Goal: Task Accomplishment & Management: Use online tool/utility

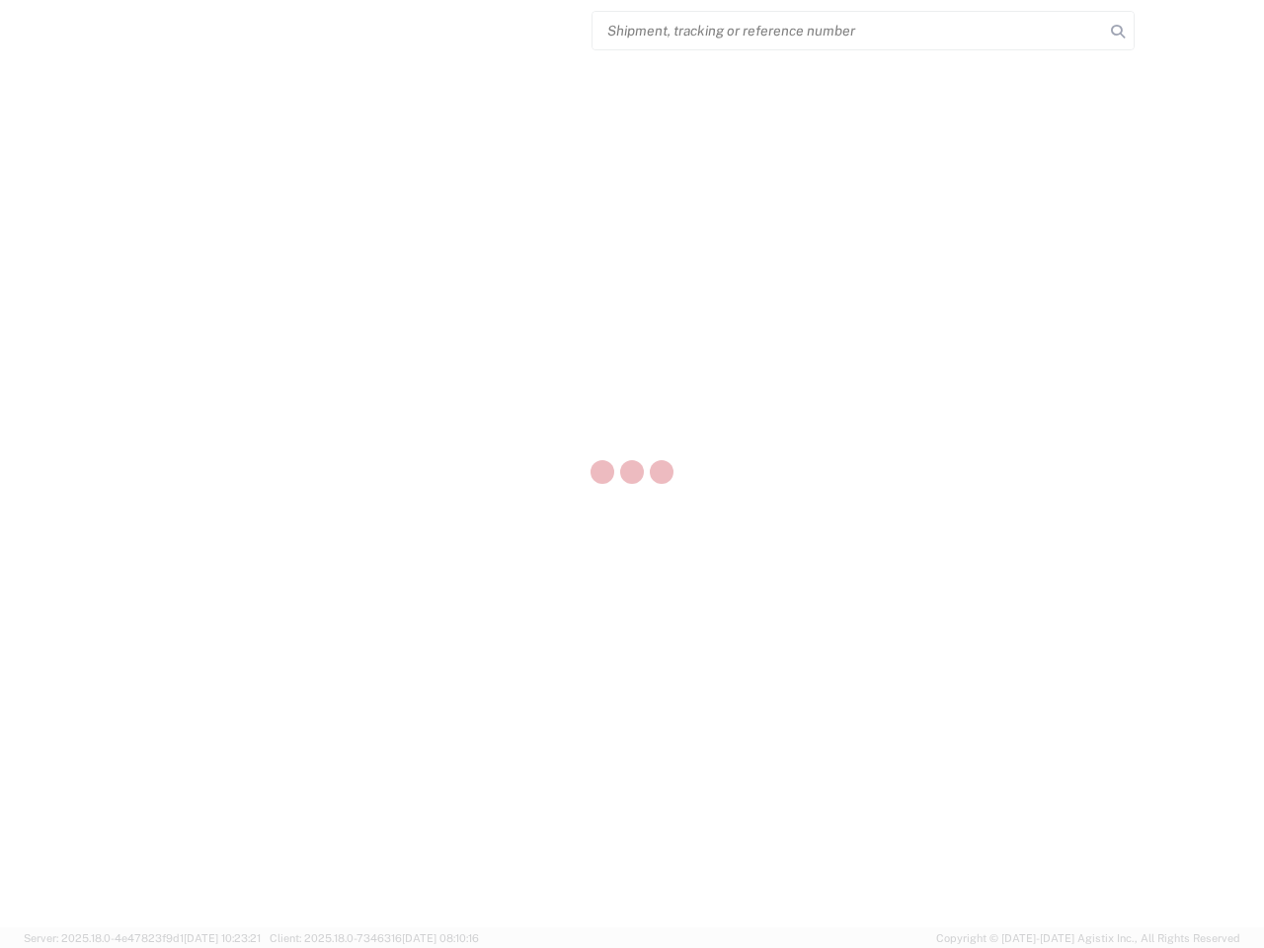
select select "US"
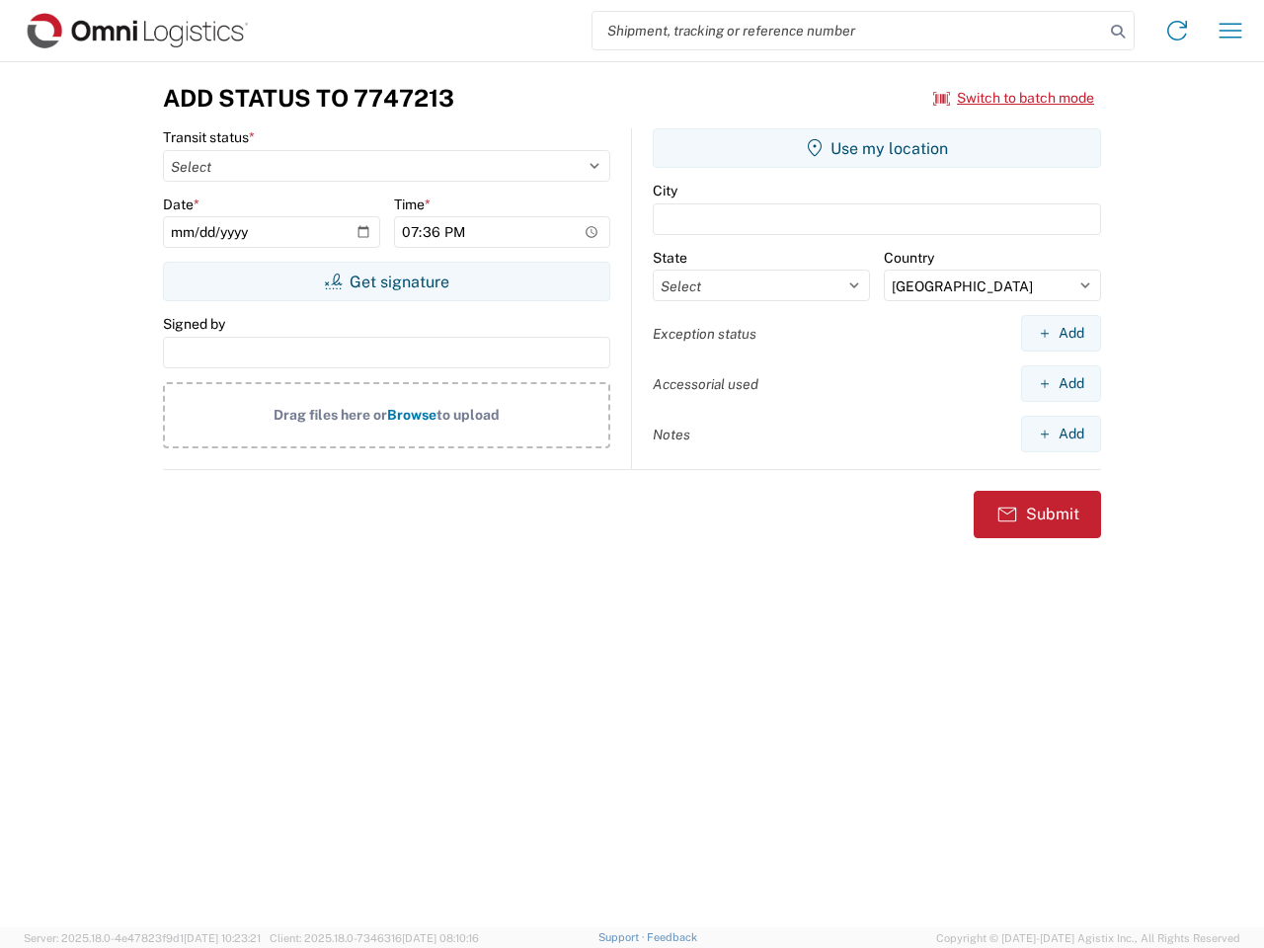
click at [848, 31] on input "search" at bounding box center [847, 31] width 511 height 38
click at [1118, 32] on icon at bounding box center [1118, 32] width 28 height 28
click at [1177, 31] on icon at bounding box center [1177, 31] width 32 height 32
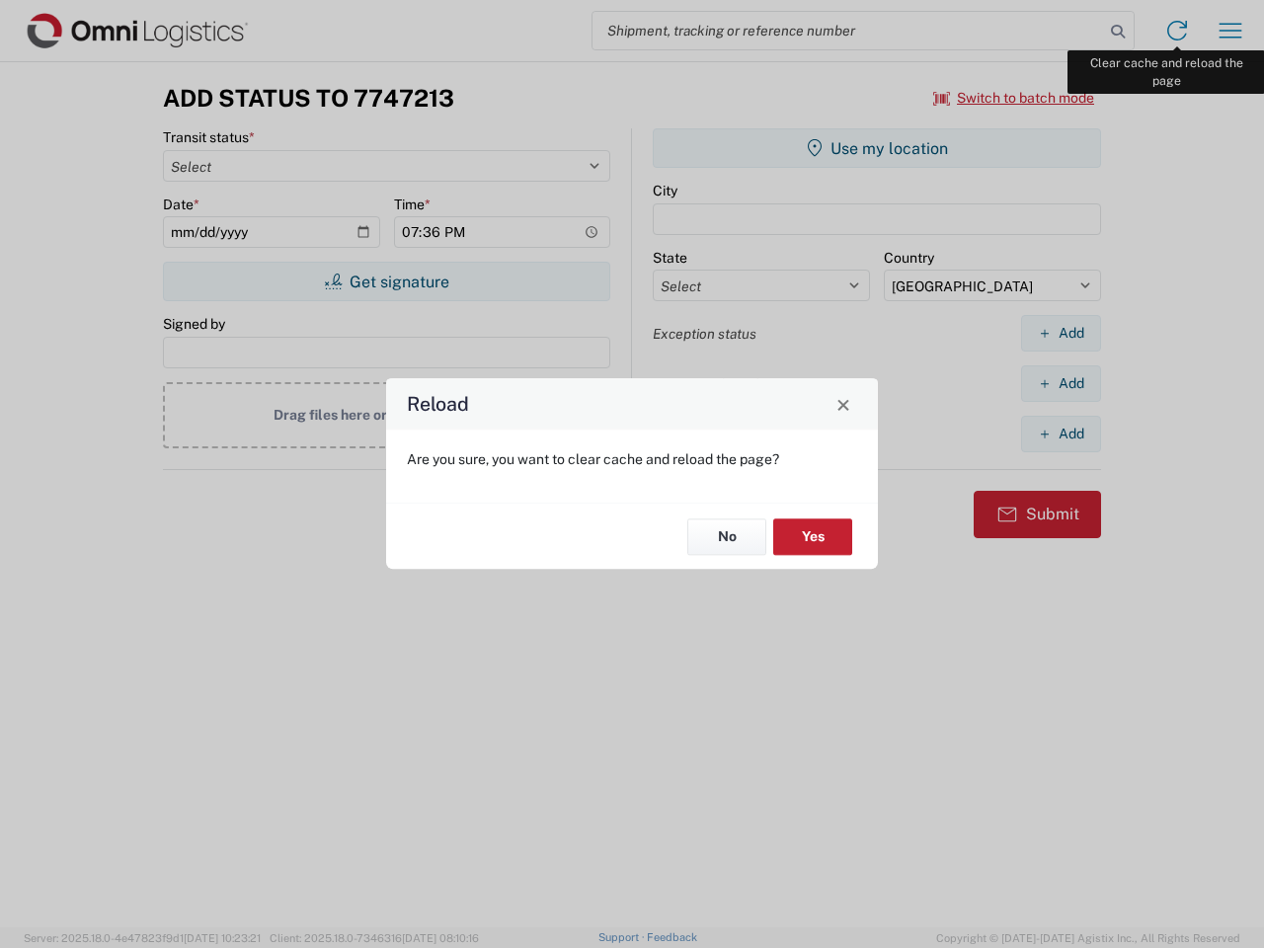
click at [1230, 31] on div "Reload Are you sure, you want to clear cache and reload the page? No Yes" at bounding box center [632, 474] width 1264 height 948
click at [1014, 98] on div "Reload Are you sure, you want to clear cache and reload the page? No Yes" at bounding box center [632, 474] width 1264 height 948
click at [386, 281] on div "Reload Are you sure, you want to clear cache and reload the page? No Yes" at bounding box center [632, 474] width 1264 height 948
click at [877, 148] on div "Reload Are you sure, you want to clear cache and reload the page? No Yes" at bounding box center [632, 474] width 1264 height 948
click at [1060, 333] on div "Reload Are you sure, you want to clear cache and reload the page? No Yes" at bounding box center [632, 474] width 1264 height 948
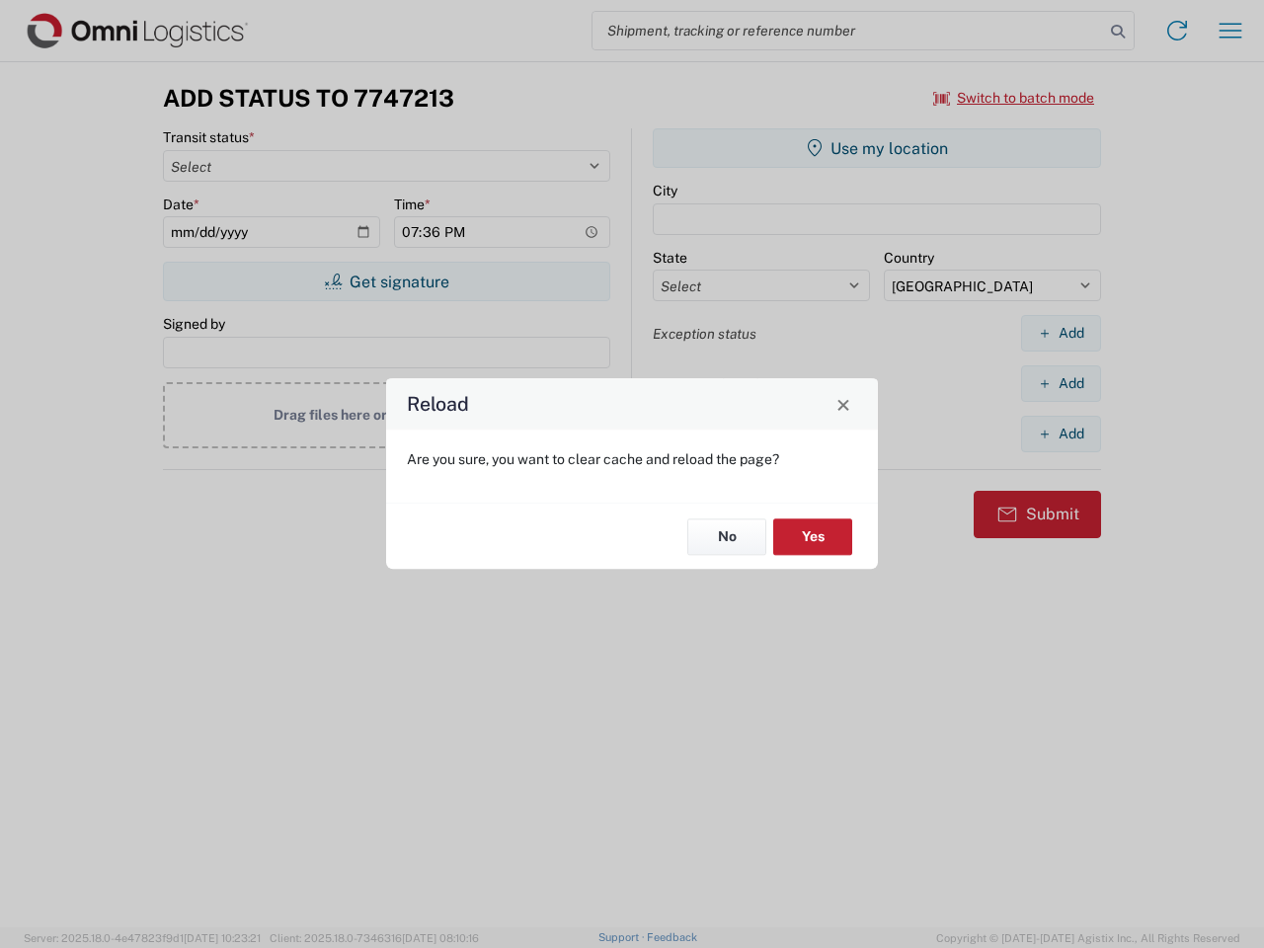
click at [1060, 383] on div "Reload Are you sure, you want to clear cache and reload the page? No Yes" at bounding box center [632, 474] width 1264 height 948
click at [1060, 433] on div "Reload Are you sure, you want to clear cache and reload the page? No Yes" at bounding box center [632, 474] width 1264 height 948
